Goal: Information Seeking & Learning: Learn about a topic

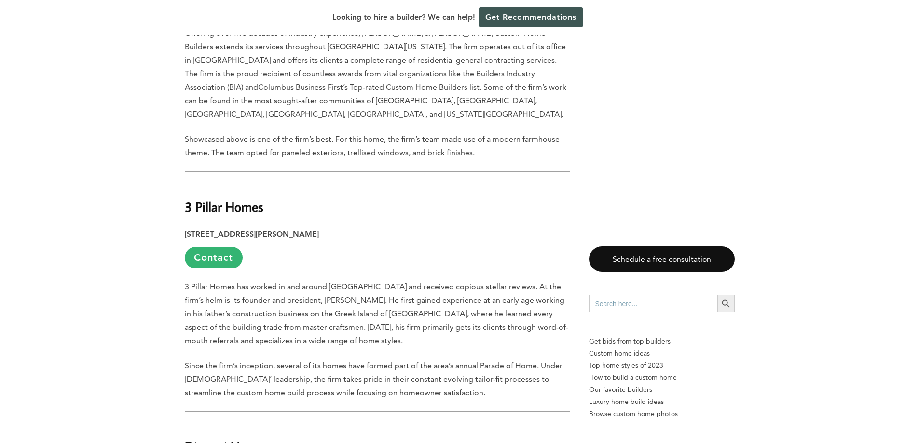
scroll to position [772, 0]
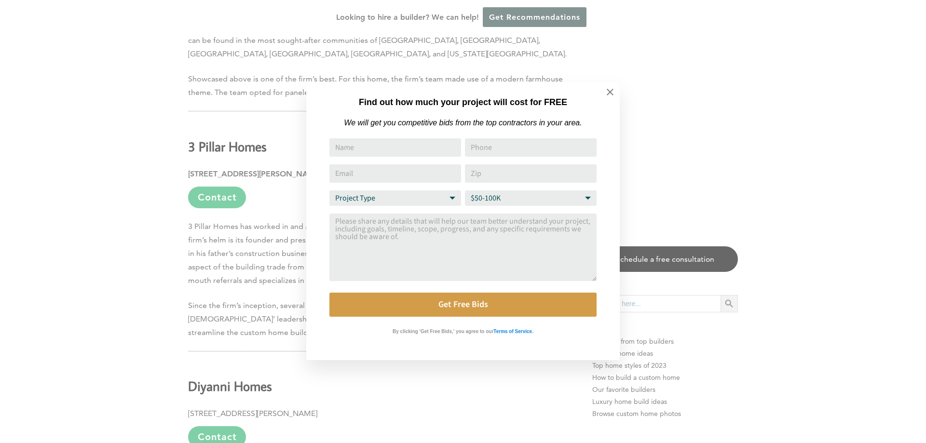
drag, startPoint x: 186, startPoint y: 91, endPoint x: 309, endPoint y: 118, distance: 125.9
click at [607, 88] on icon at bounding box center [610, 92] width 11 height 11
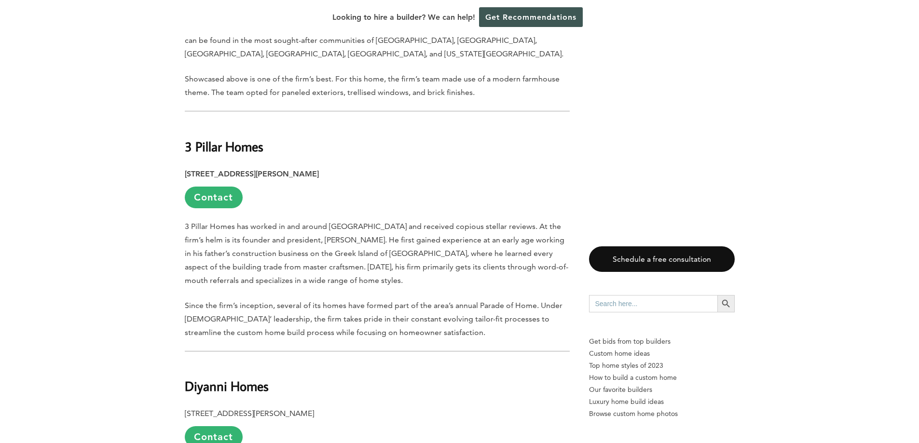
drag, startPoint x: 186, startPoint y: 94, endPoint x: 334, endPoint y: 117, distance: 149.3
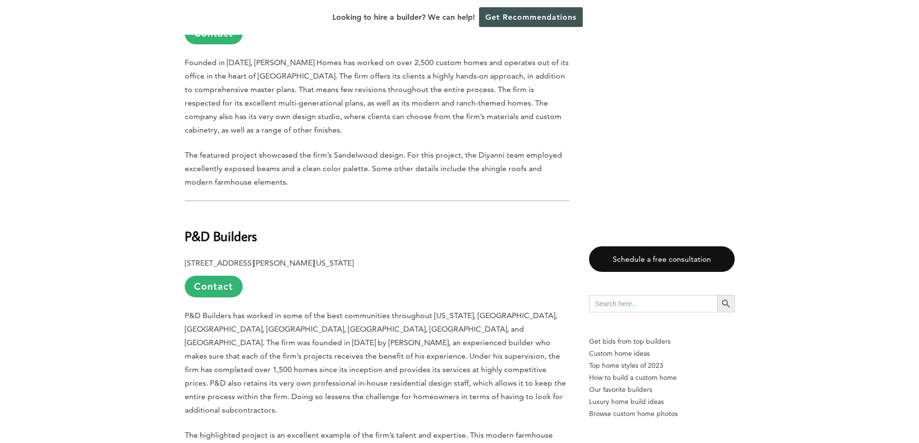
scroll to position [1206, 0]
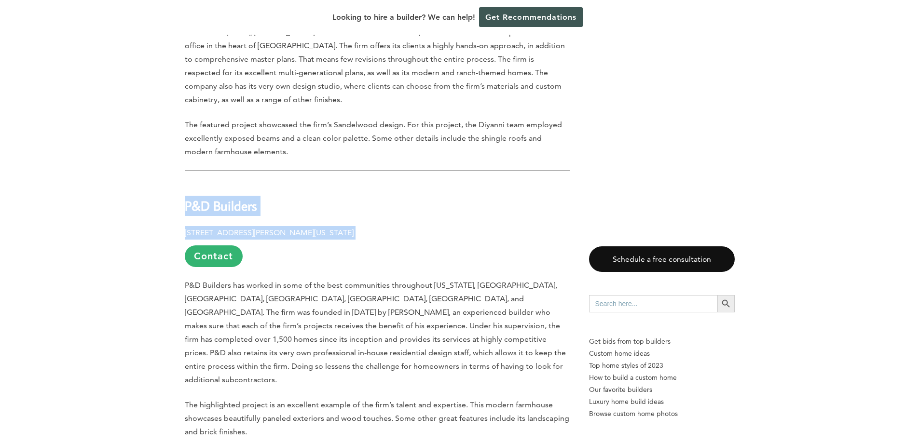
drag, startPoint x: 185, startPoint y: 155, endPoint x: 371, endPoint y: 177, distance: 187.0
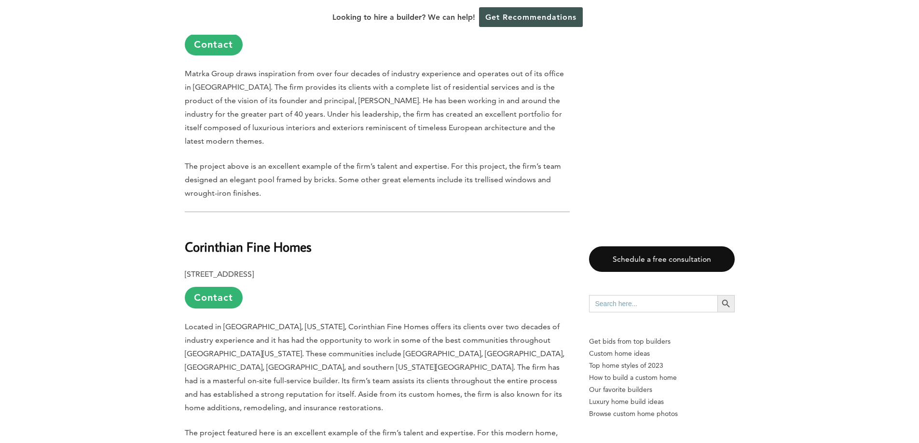
scroll to position [2750, 0]
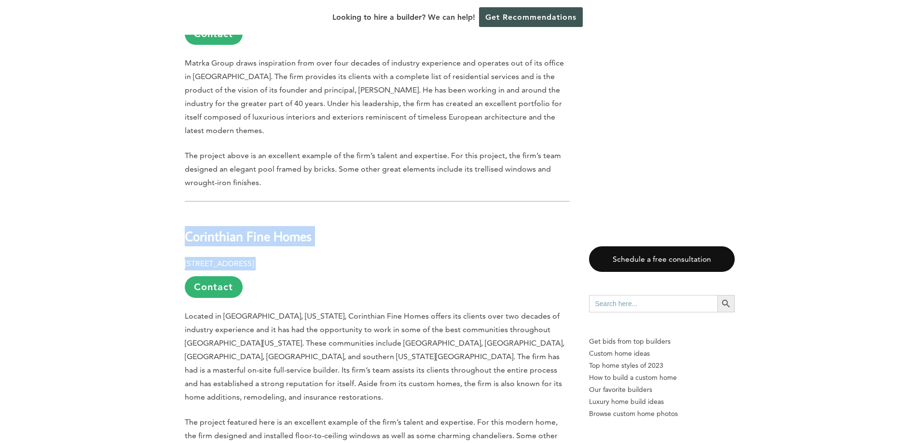
drag, startPoint x: 186, startPoint y: 141, endPoint x: 329, endPoint y: 164, distance: 145.1
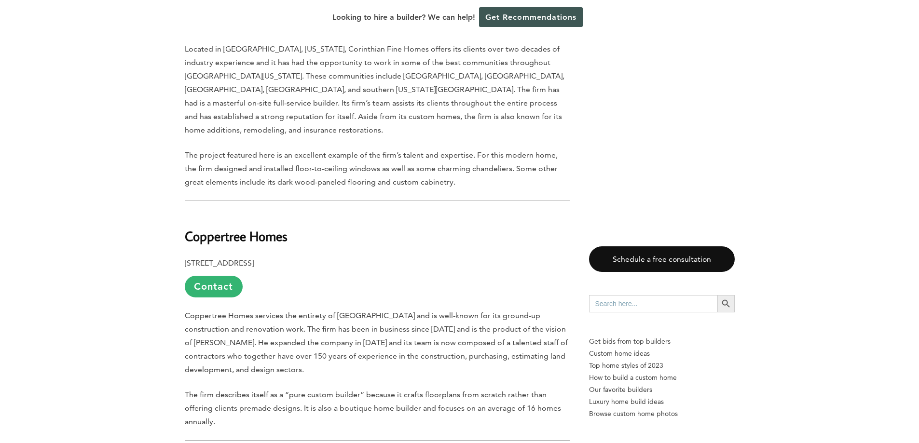
scroll to position [3039, 0]
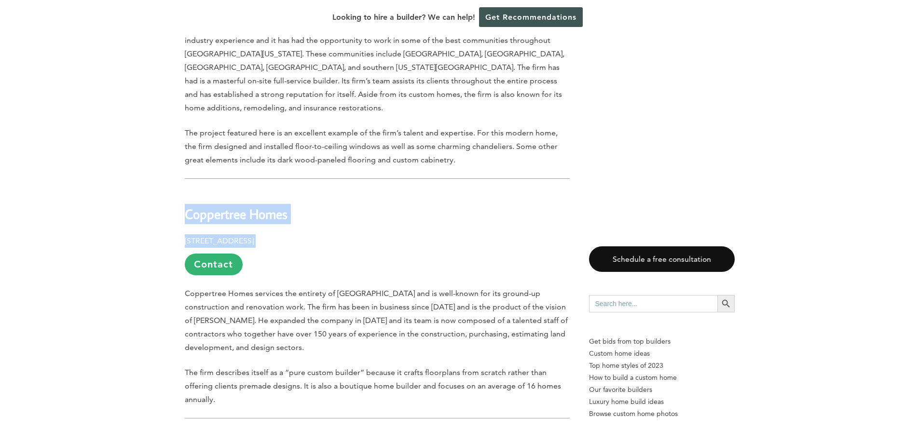
drag, startPoint x: 185, startPoint y: 109, endPoint x: 359, endPoint y: 132, distance: 175.2
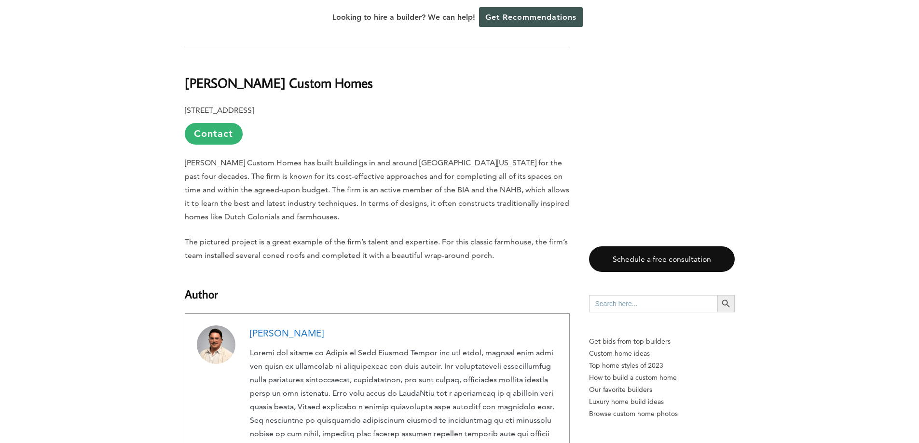
scroll to position [3666, 0]
